Goal: Use online tool/utility: Use online tool/utility

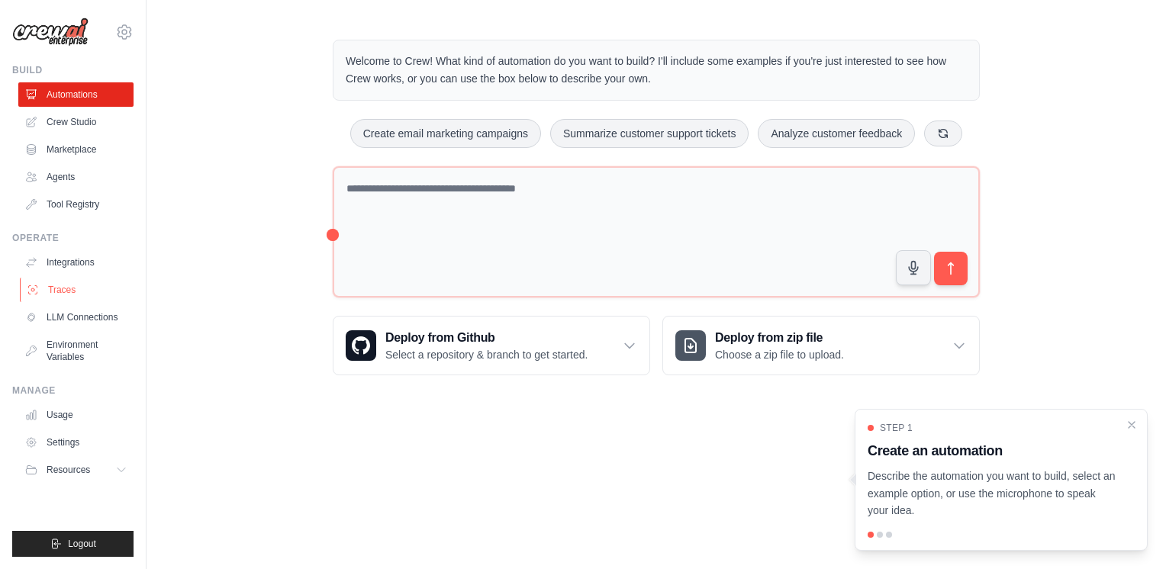
click at [73, 289] on link "Traces" at bounding box center [77, 290] width 115 height 24
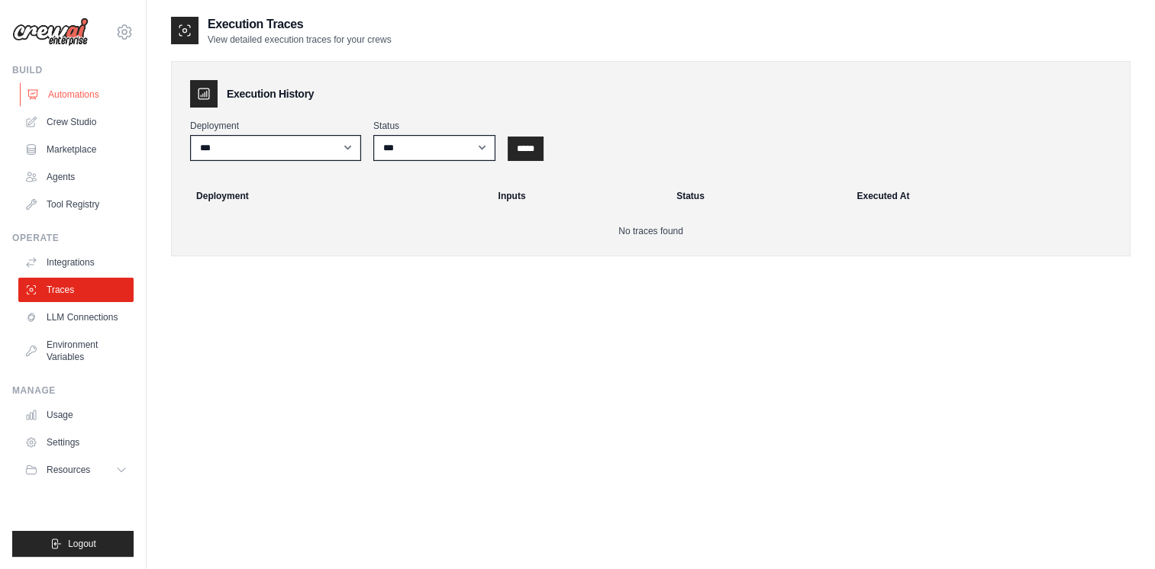
click at [57, 97] on link "Automations" at bounding box center [77, 94] width 115 height 24
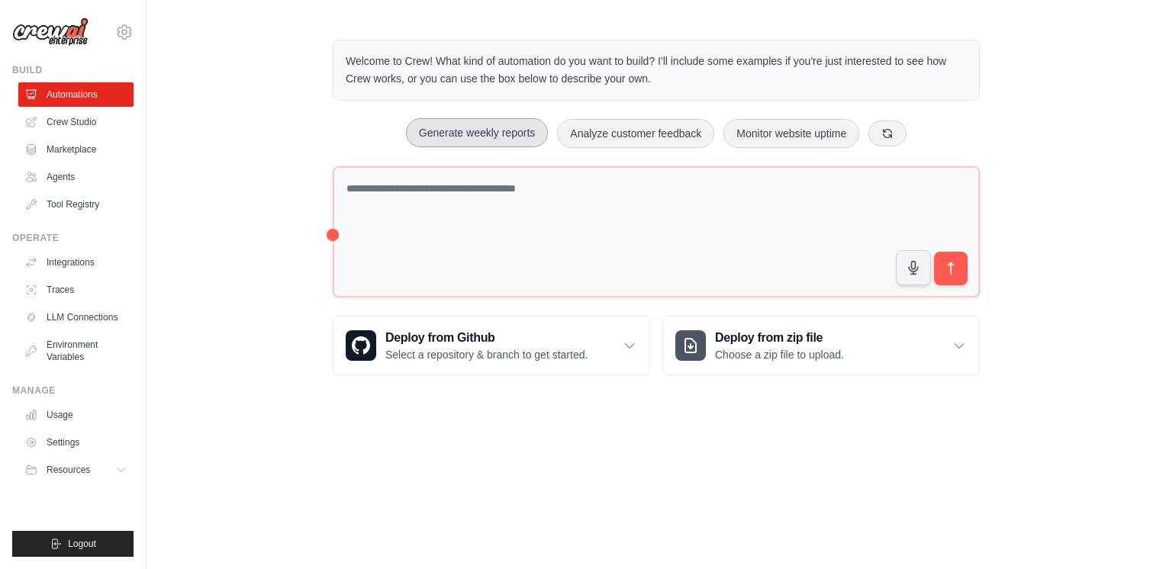
click at [476, 121] on button "Generate weekly reports" at bounding box center [477, 132] width 143 height 29
click at [953, 263] on icon "submit" at bounding box center [951, 269] width 5 height 12
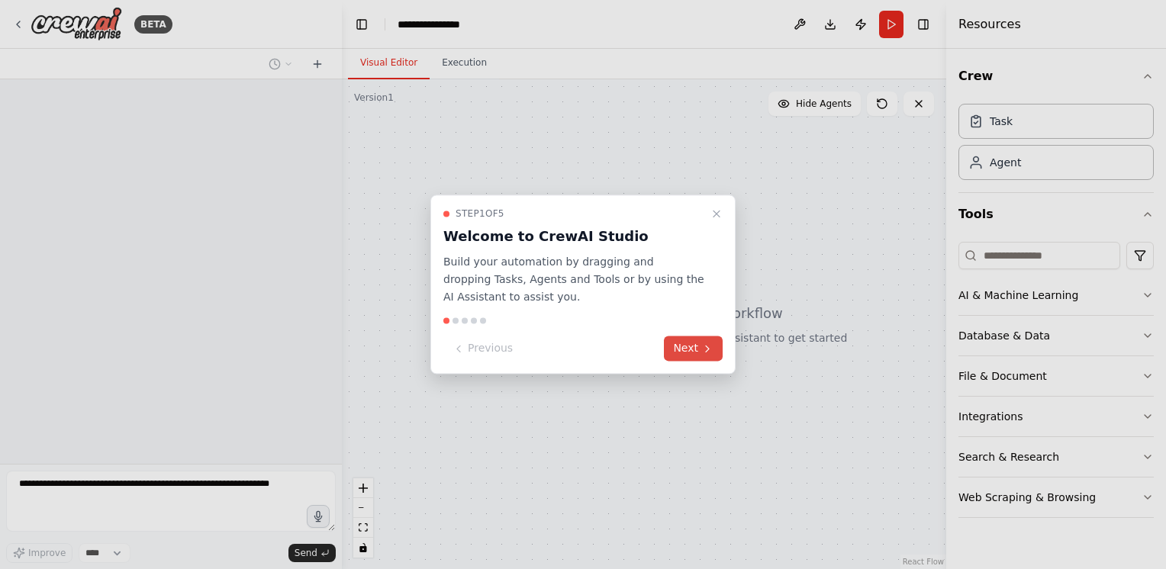
click at [689, 348] on button "Next" at bounding box center [693, 349] width 59 height 25
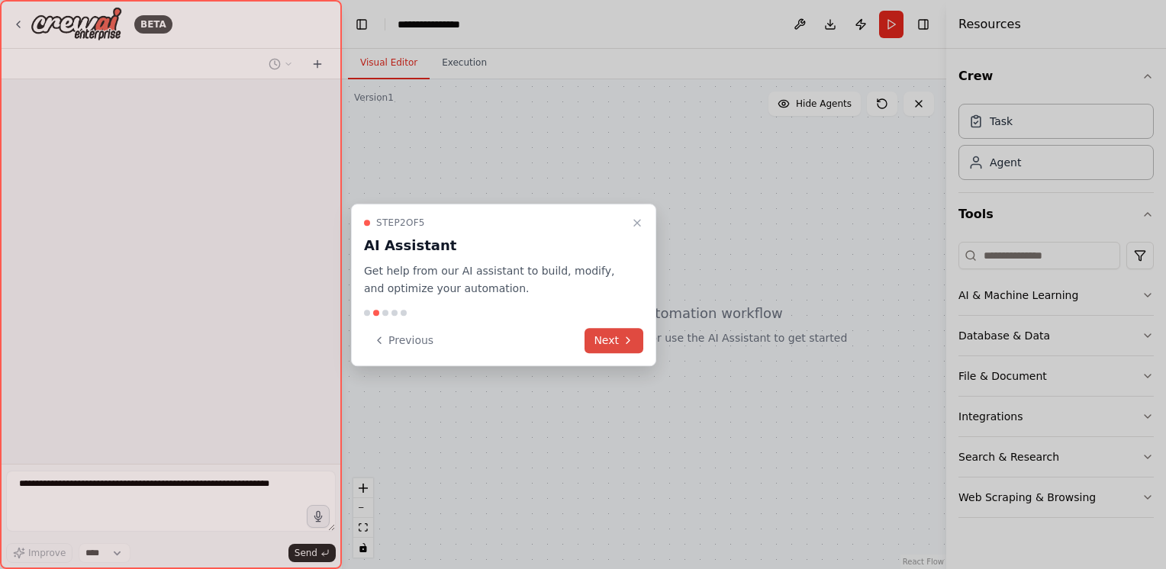
click at [612, 337] on button "Next" at bounding box center [614, 340] width 59 height 25
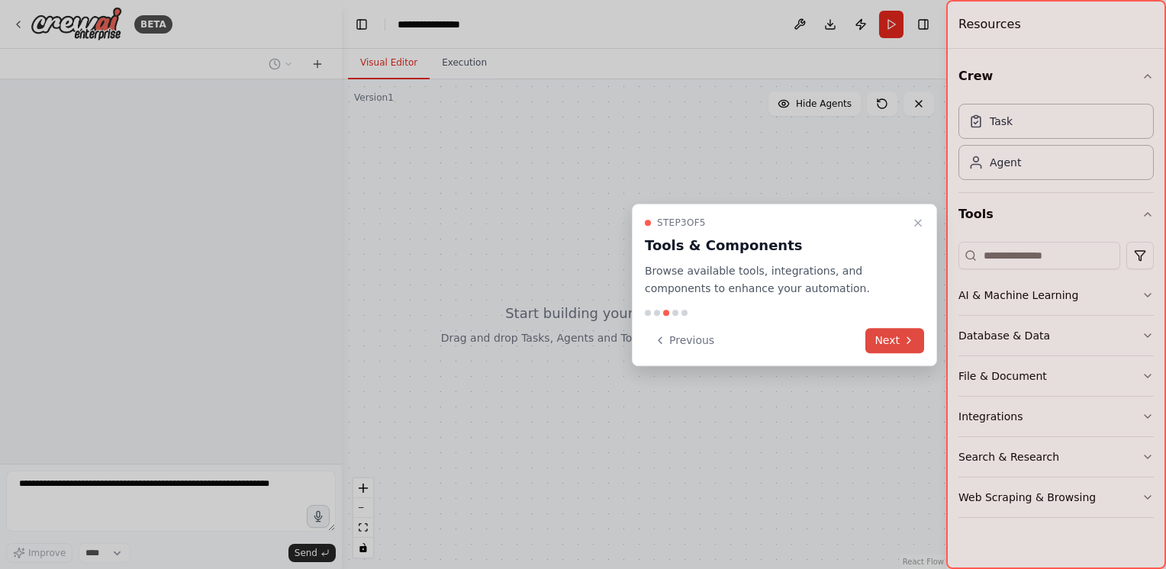
click at [888, 336] on button "Next" at bounding box center [895, 340] width 59 height 25
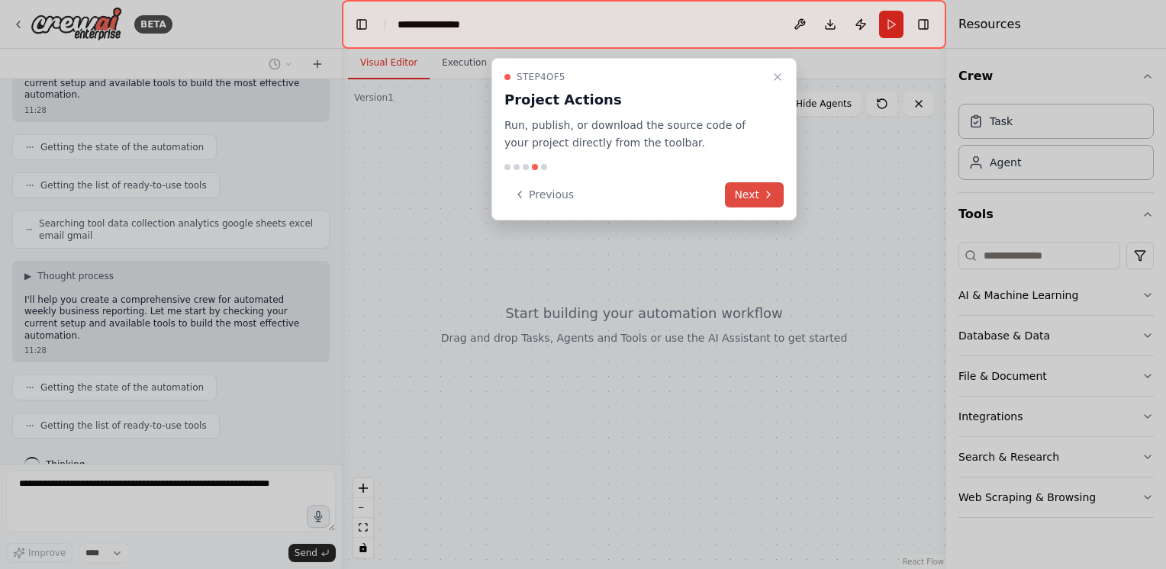
click at [743, 195] on button "Next" at bounding box center [754, 194] width 59 height 25
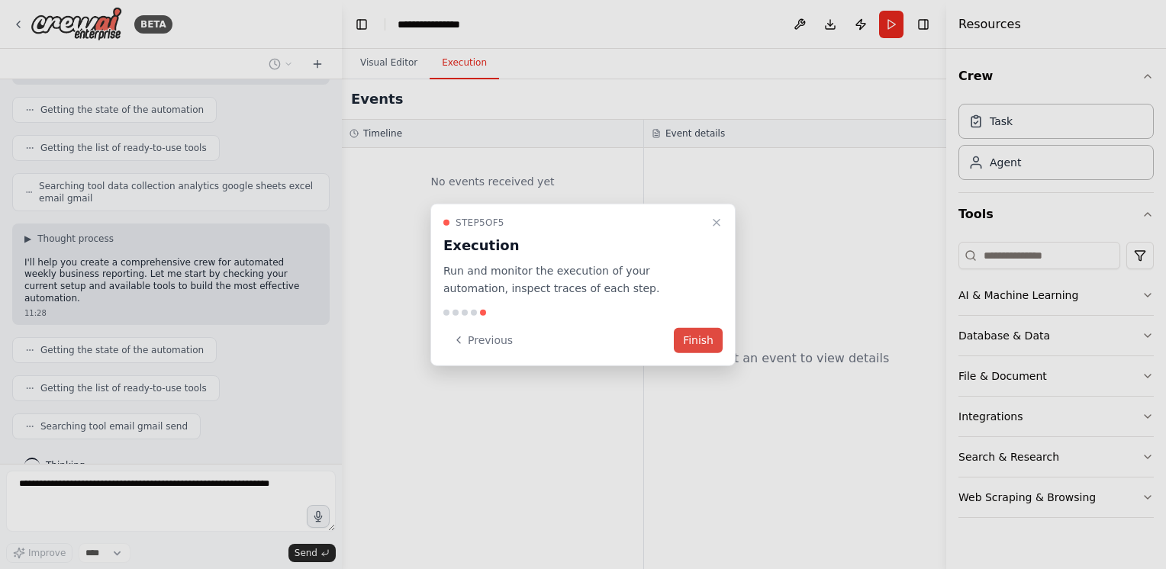
scroll to position [246, 0]
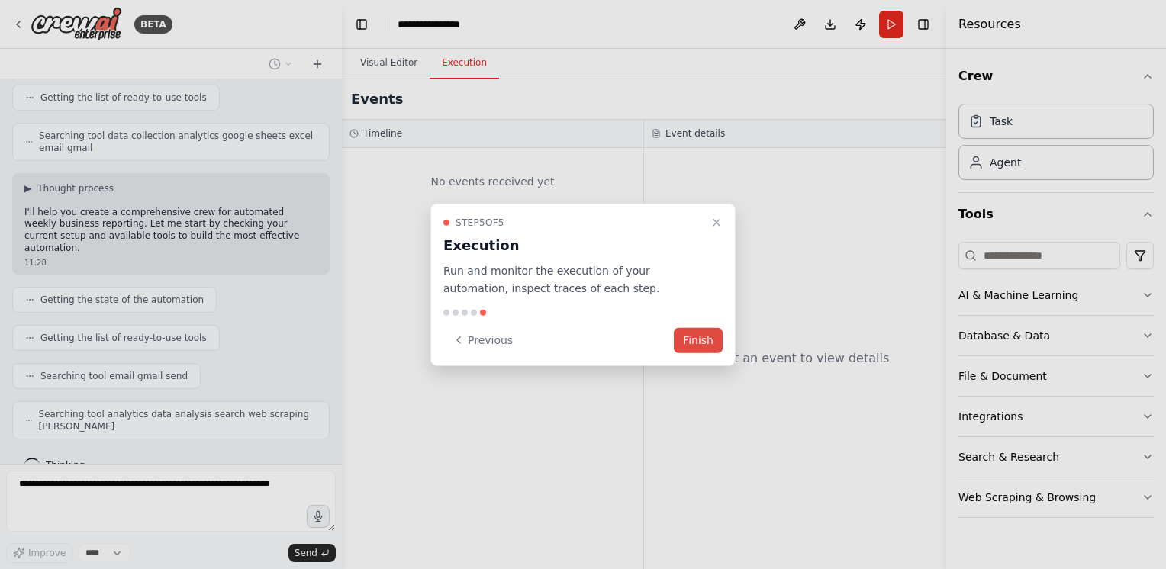
click at [698, 340] on button "Finish" at bounding box center [698, 339] width 49 height 25
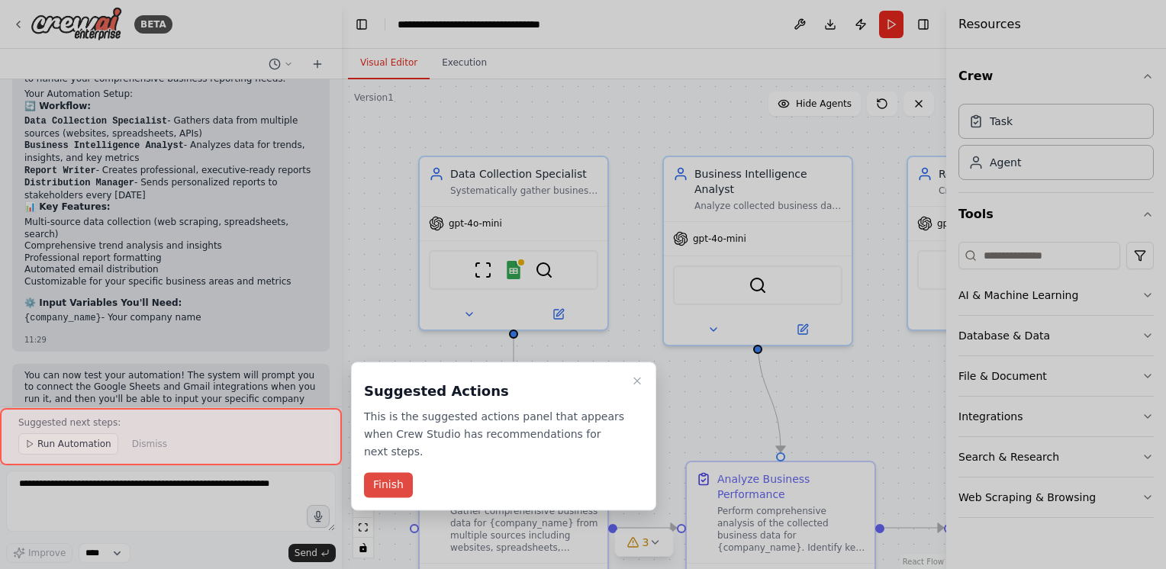
click at [388, 479] on button "Finish" at bounding box center [388, 485] width 49 height 25
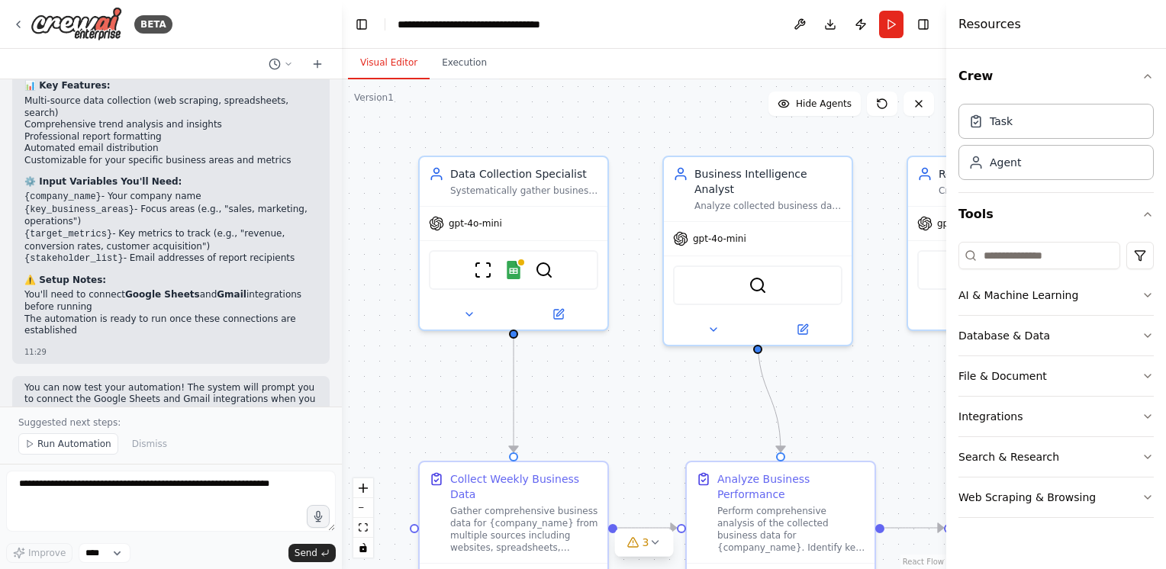
scroll to position [1430, 0]
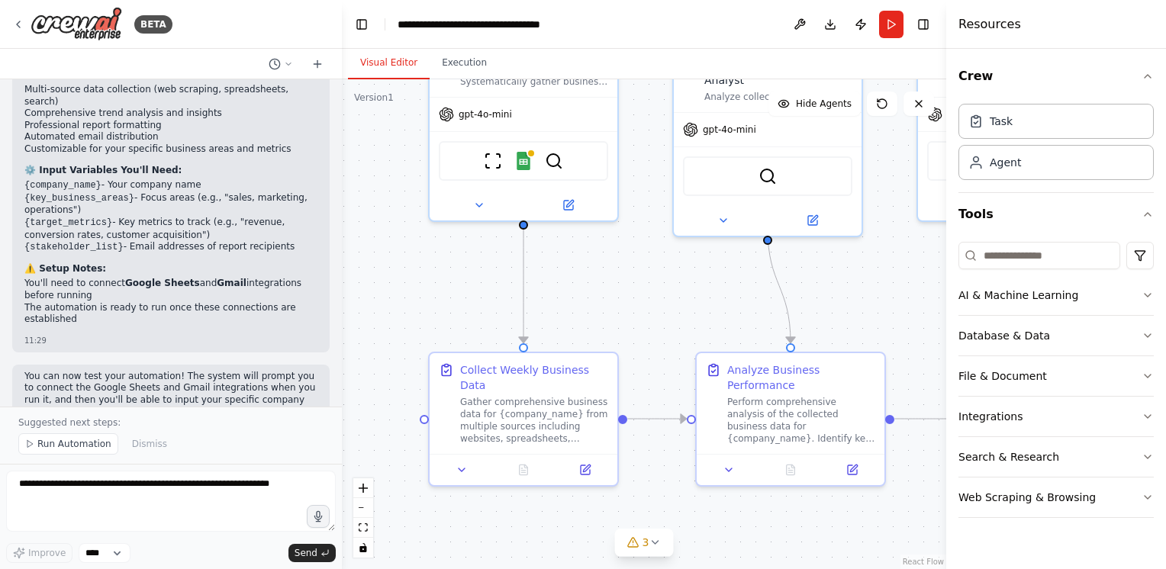
drag, startPoint x: 445, startPoint y: 374, endPoint x: 455, endPoint y: 265, distance: 109.6
click at [455, 265] on div ".deletable-edge-delete-btn { width: 20px; height: 20px; border: 0px solid #ffff…" at bounding box center [644, 324] width 605 height 490
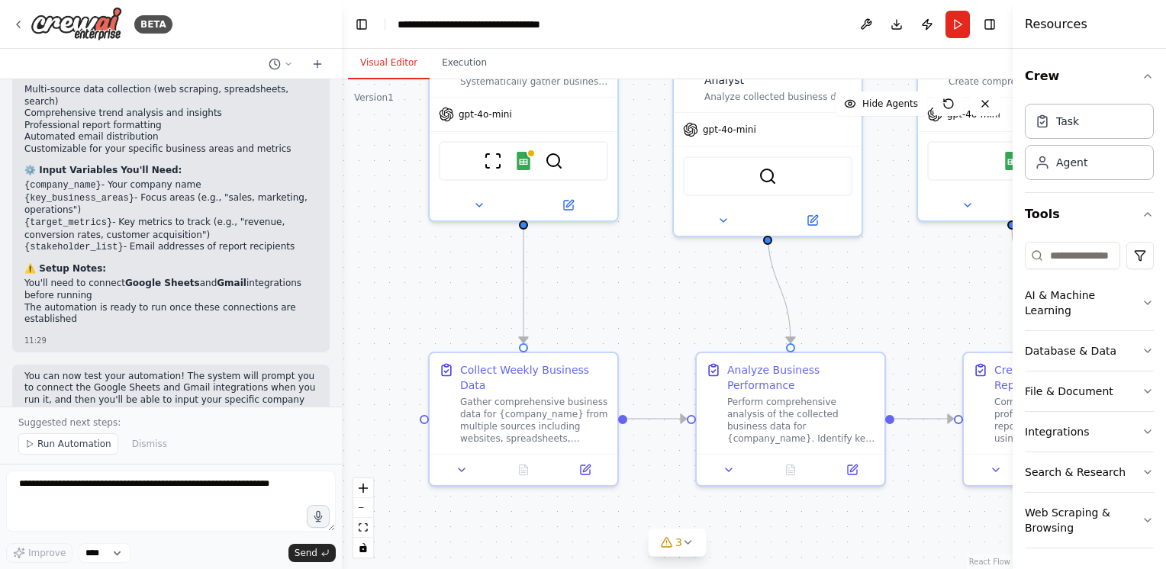
drag, startPoint x: 949, startPoint y: 242, endPoint x: 1001, endPoint y: 234, distance: 53.2
click at [1055, 224] on div "Resources Crew Task Agent Tools AI & Machine Learning Database & Data File & Do…" at bounding box center [1089, 284] width 153 height 569
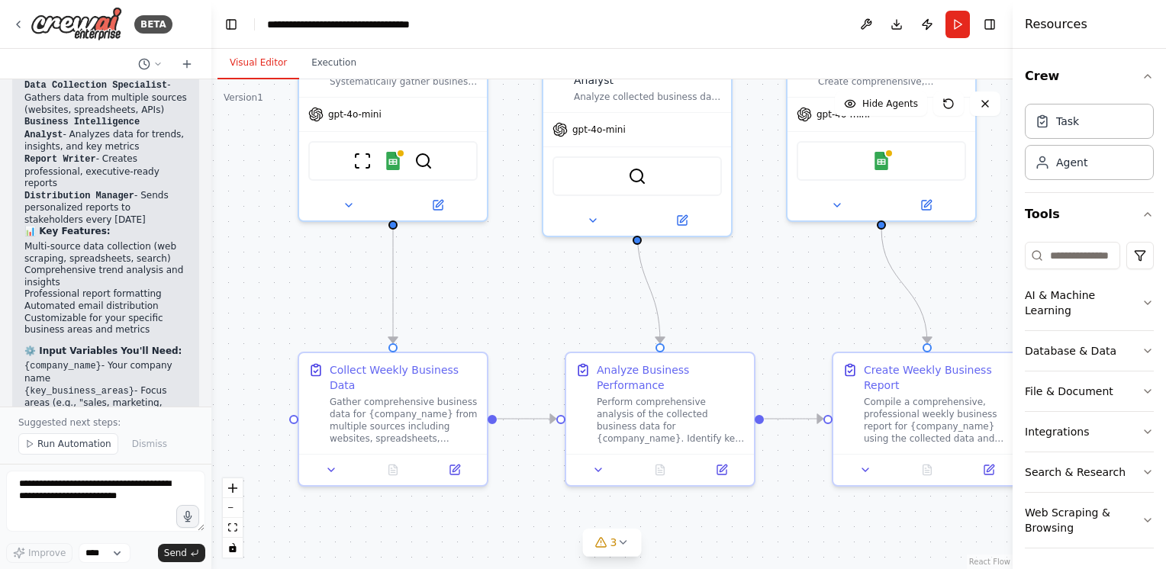
scroll to position [1959, 0]
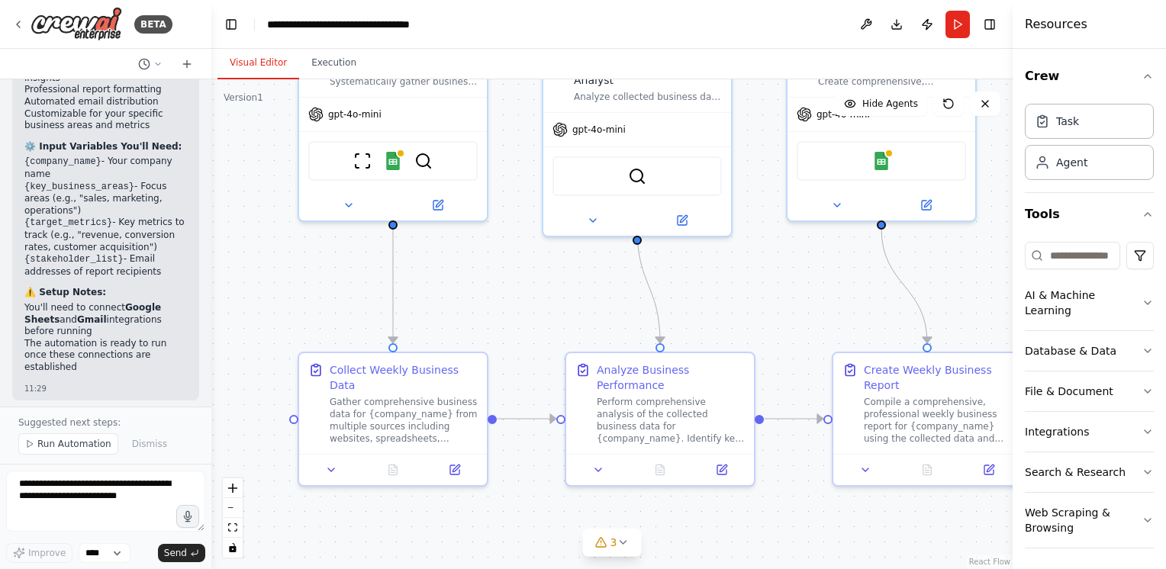
drag, startPoint x: 339, startPoint y: 279, endPoint x: 211, endPoint y: 295, distance: 128.6
click at [211, 295] on div "BETA Set up a crew that collects data from multiple sources, creates comprehens…" at bounding box center [583, 284] width 1166 height 569
drag, startPoint x: 1013, startPoint y: 225, endPoint x: 1013, endPoint y: 247, distance: 22.1
click at [1013, 247] on div at bounding box center [1016, 284] width 6 height 569
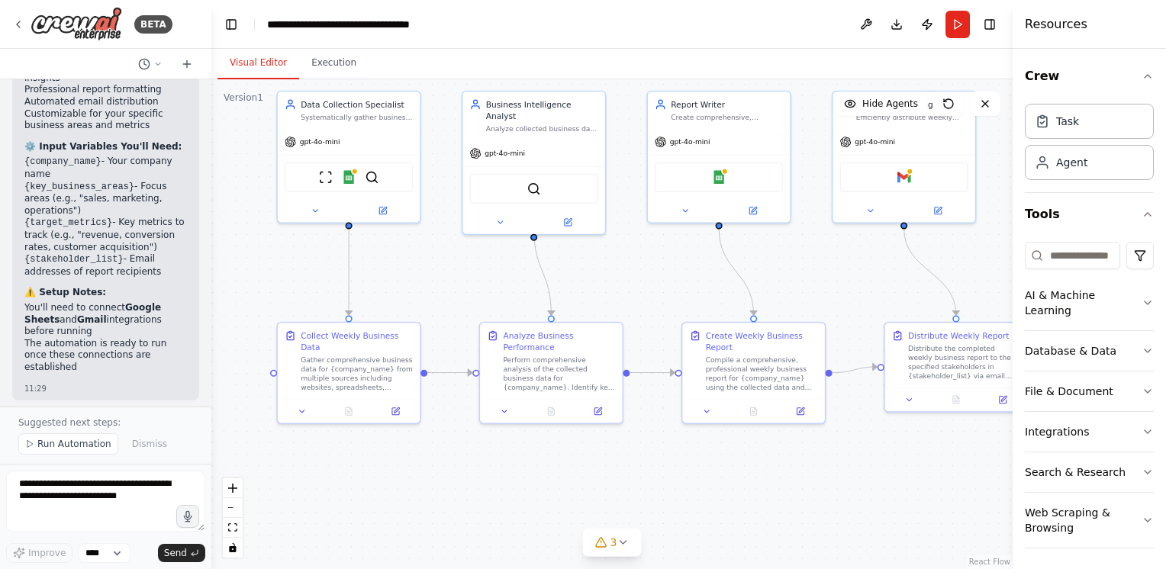
drag, startPoint x: 756, startPoint y: 300, endPoint x: 621, endPoint y: 278, distance: 137.7
click at [621, 278] on div ".deletable-edge-delete-btn { width: 20px; height: 20px; border: 0px solid #ffff…" at bounding box center [611, 324] width 801 height 490
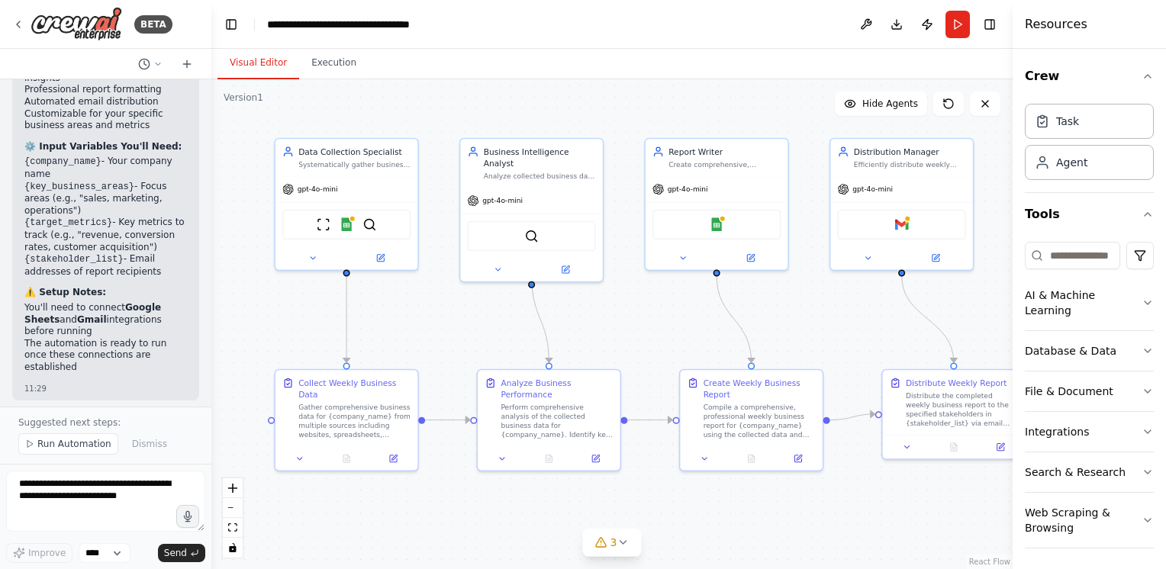
drag, startPoint x: 404, startPoint y: 264, endPoint x: 402, endPoint y: 311, distance: 47.4
click at [402, 311] on div ".deletable-edge-delete-btn { width: 20px; height: 20px; border: 0px solid #ffff…" at bounding box center [611, 324] width 801 height 490
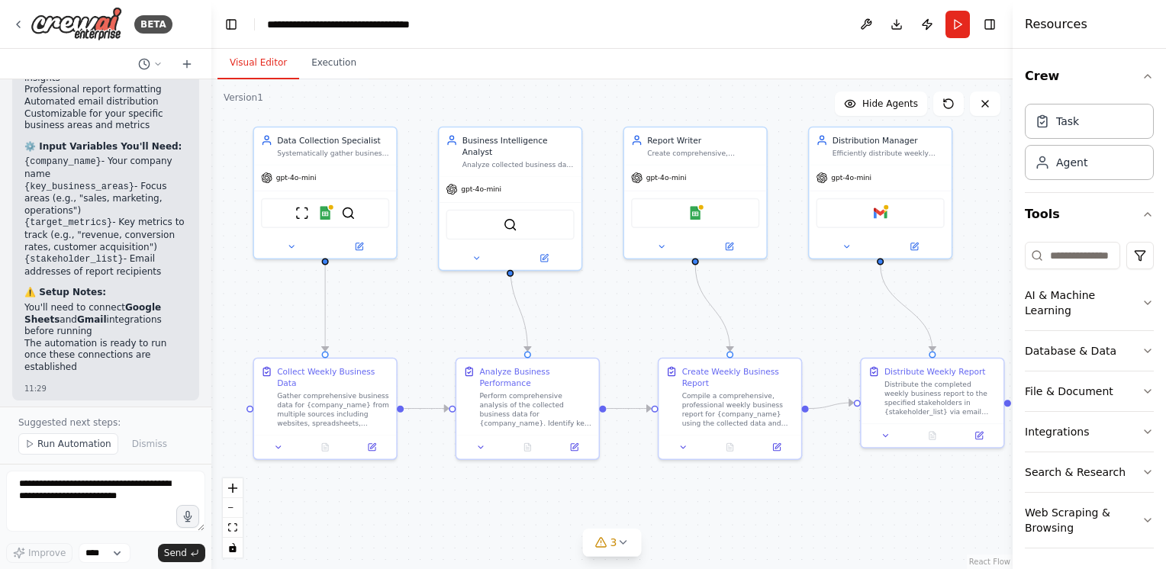
drag, startPoint x: 402, startPoint y: 311, endPoint x: 380, endPoint y: 300, distance: 24.2
click at [380, 300] on div ".deletable-edge-delete-btn { width: 20px; height: 20px; border: 0px solid #ffff…" at bounding box center [611, 324] width 801 height 490
click at [609, 539] on div "3" at bounding box center [606, 542] width 22 height 15
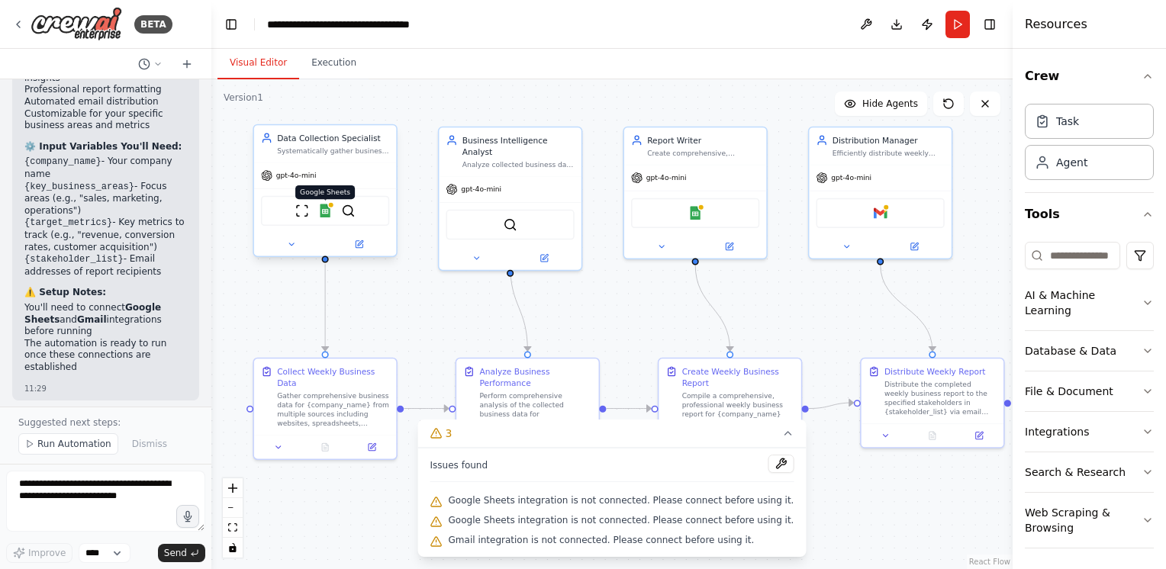
click at [325, 208] on img at bounding box center [325, 211] width 14 height 14
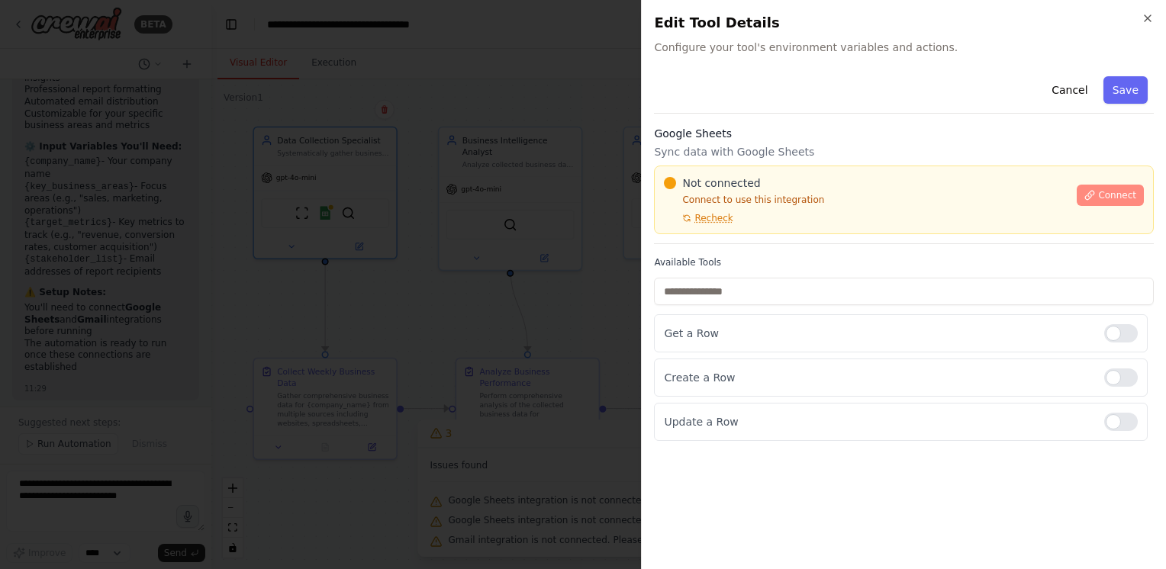
click at [1107, 196] on span "Connect" at bounding box center [1117, 195] width 38 height 12
click at [716, 218] on span "Recheck" at bounding box center [714, 218] width 38 height 12
click at [1105, 190] on span "Connect" at bounding box center [1117, 195] width 38 height 12
drag, startPoint x: 1105, startPoint y: 190, endPoint x: 1113, endPoint y: 188, distance: 8.0
click at [1115, 186] on button "Connect" at bounding box center [1110, 195] width 67 height 21
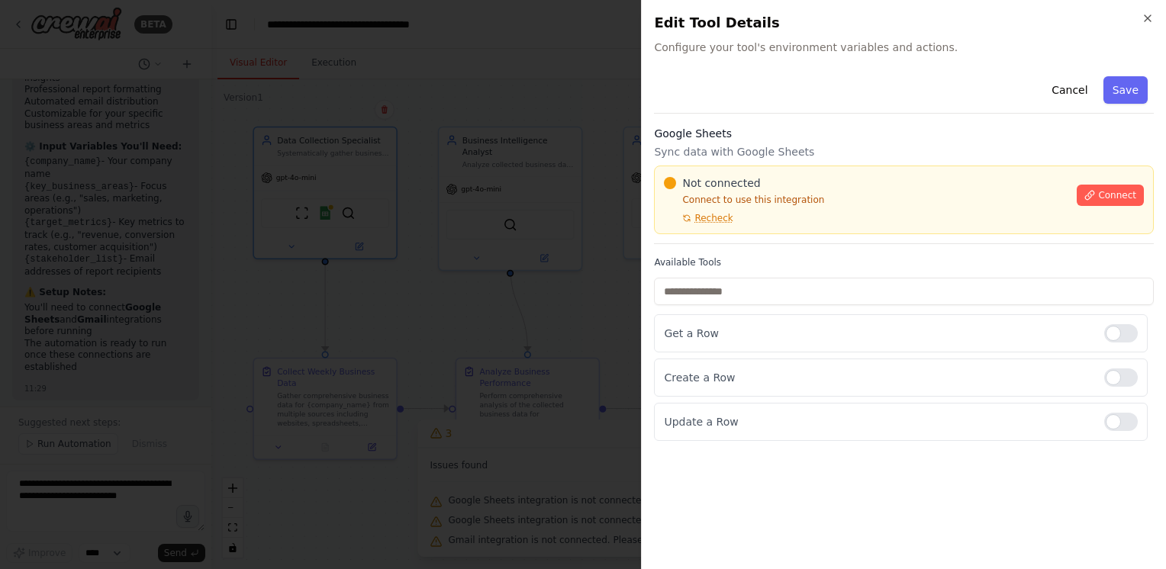
click at [1111, 195] on span "Connect" at bounding box center [1117, 195] width 38 height 12
click at [730, 160] on div "Google Sheets Sync data with Google Sheets Not connected Connect to use this in…" at bounding box center [904, 185] width 500 height 118
click at [756, 156] on p "Sync data with Google Sheets" at bounding box center [904, 151] width 500 height 15
click at [463, 231] on body "BETA Set up a crew that collects data from multiple sources, creates comprehens…" at bounding box center [583, 284] width 1166 height 569
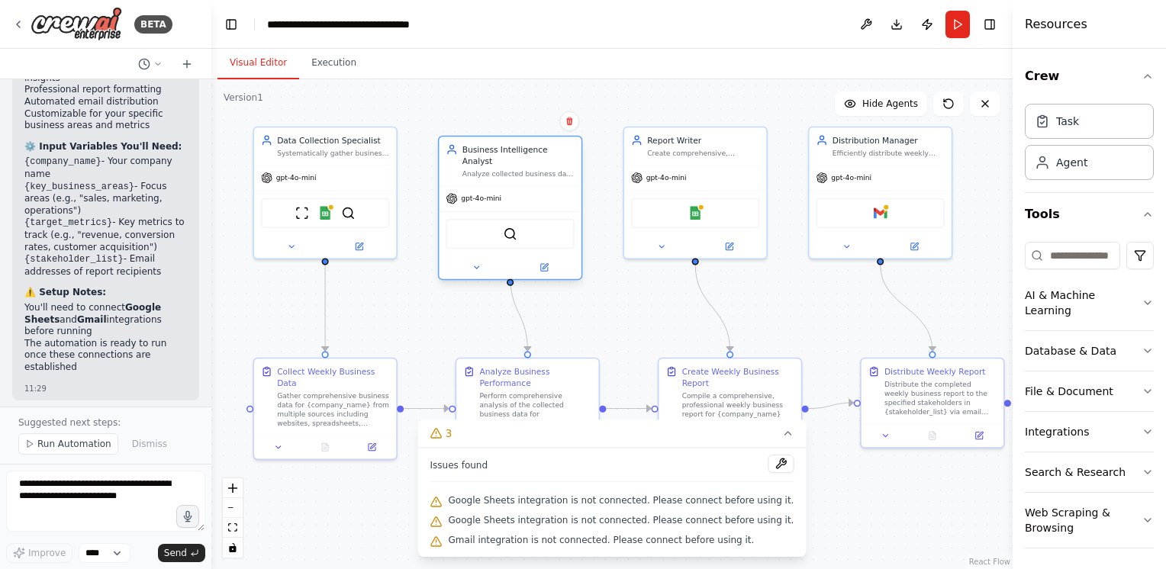
click at [547, 211] on div "SerperDevTool" at bounding box center [510, 233] width 142 height 44
